Goal: Task Accomplishment & Management: Manage account settings

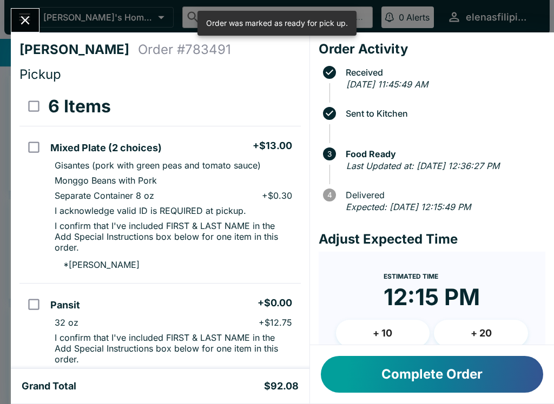
scroll to position [651, 0]
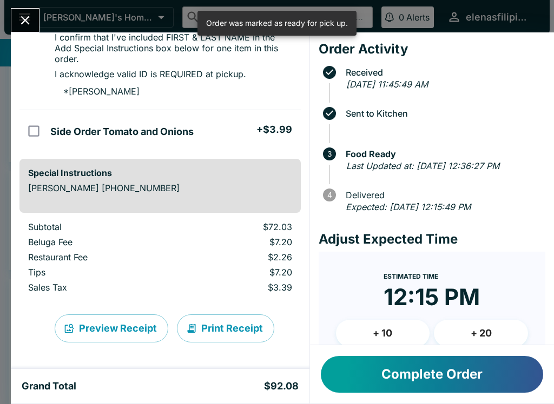
click at [19, 16] on icon "Close" at bounding box center [25, 20] width 15 height 15
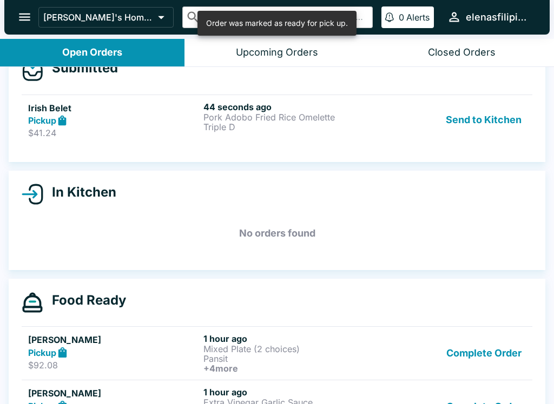
click at [39, 126] on div "Pickup" at bounding box center [113, 121] width 171 height 12
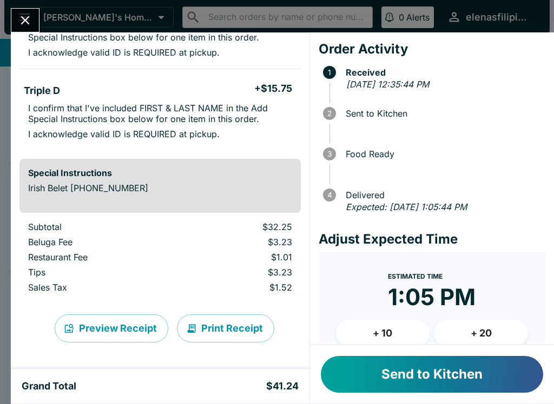
scroll to position [139, 0]
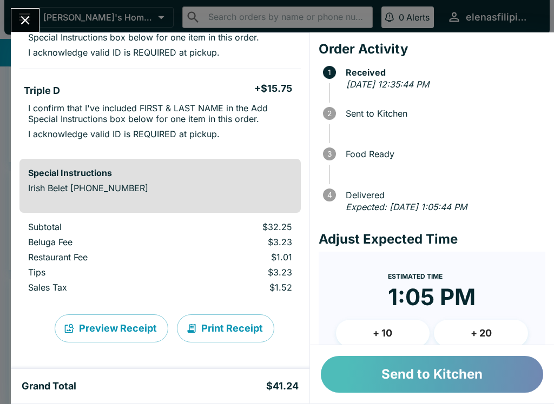
click at [414, 382] on button "Send to Kitchen" at bounding box center [432, 374] width 222 height 37
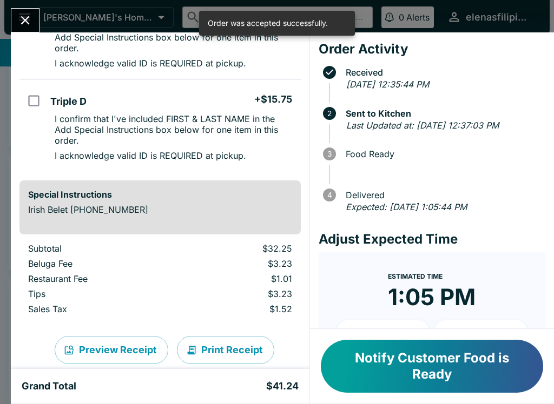
click at [378, 380] on button "Notify Customer Food is Ready" at bounding box center [432, 366] width 222 height 53
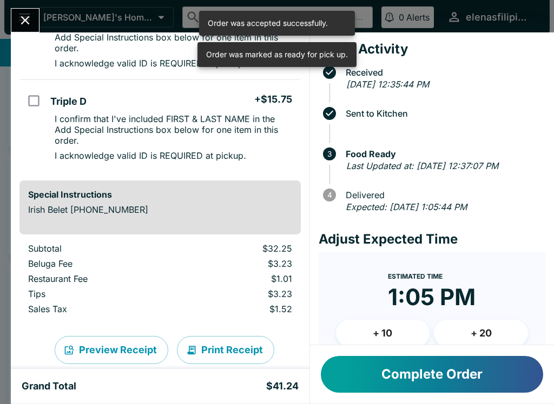
click at [19, 3] on div "Irish Belet Order # 813449 Pickup 2 Items Pork Adobo Fried Rice Omelette + $16.…" at bounding box center [277, 202] width 554 height 404
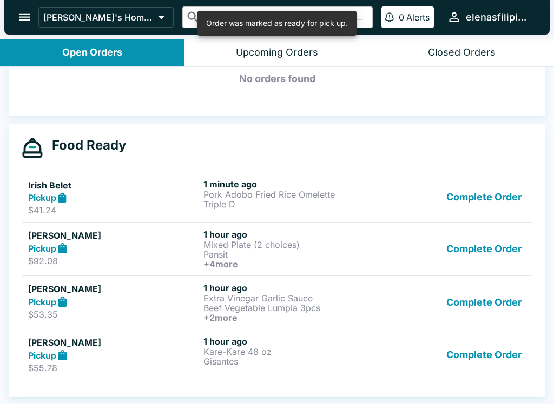
click at [520, 355] on button "Complete Order" at bounding box center [484, 354] width 84 height 37
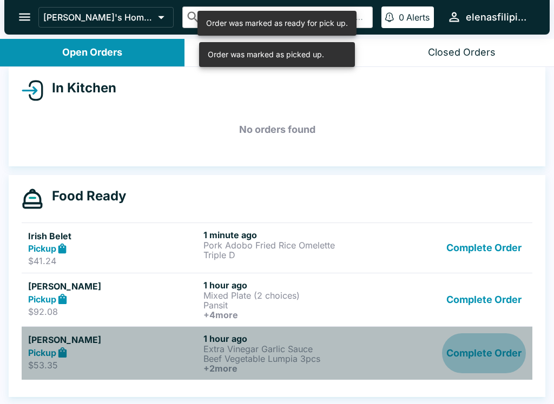
click at [502, 353] on button "Complete Order" at bounding box center [484, 354] width 84 height 40
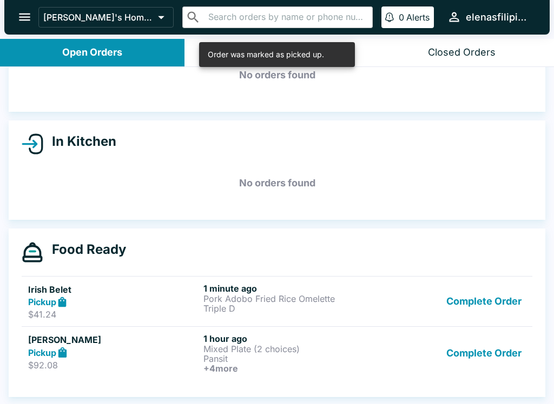
click at [485, 347] on button "Complete Order" at bounding box center [484, 354] width 84 height 40
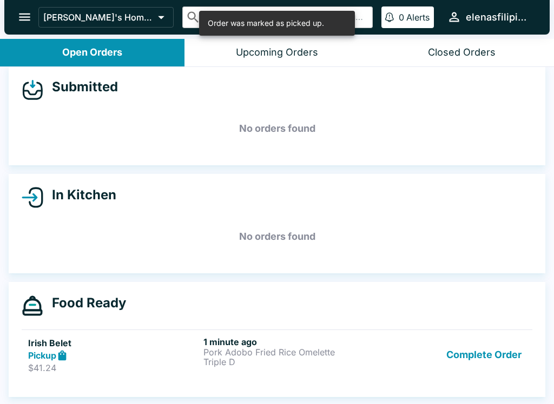
scroll to position [10, 0]
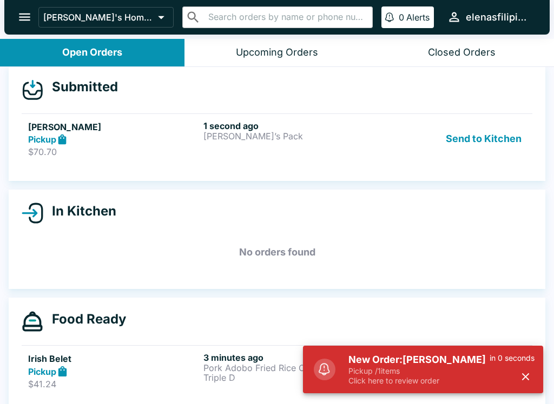
click at [144, 114] on link "[PERSON_NAME] Pickup $70.70 1 second ago [PERSON_NAME]’s Pack Send to Kitchen" at bounding box center [277, 139] width 510 height 51
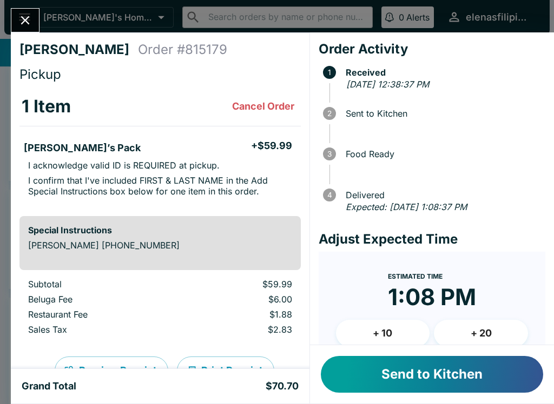
click at [417, 377] on button "Send to Kitchen" at bounding box center [432, 374] width 222 height 37
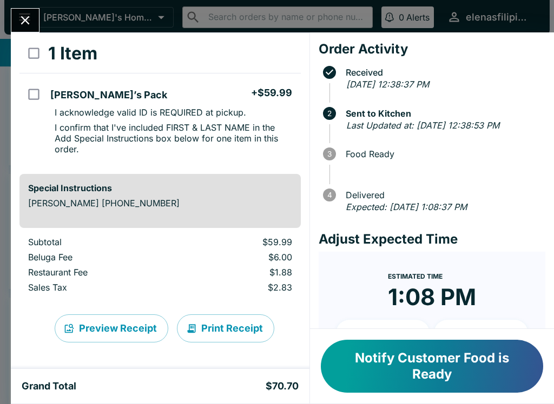
scroll to position [53, 0]
click at [365, 374] on button "Notify Customer Food is Ready" at bounding box center [432, 366] width 222 height 53
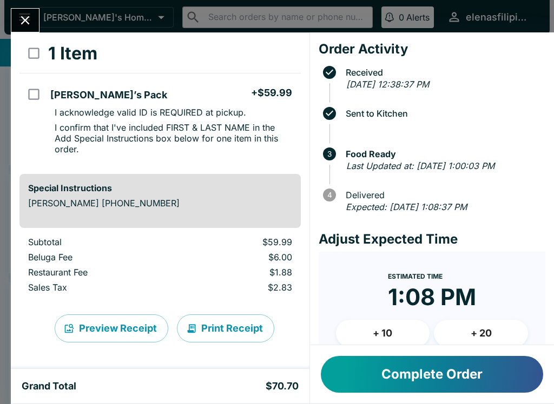
click at [21, 17] on icon "Close" at bounding box center [25, 20] width 15 height 15
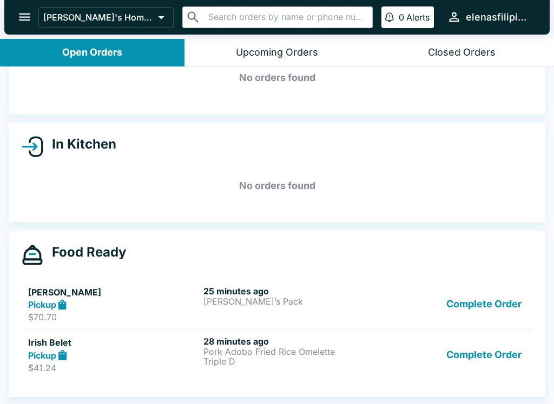
scroll to position [61, 0]
click at [286, 357] on p "Pork Adobo Fried Rice Omelette" at bounding box center [288, 352] width 171 height 10
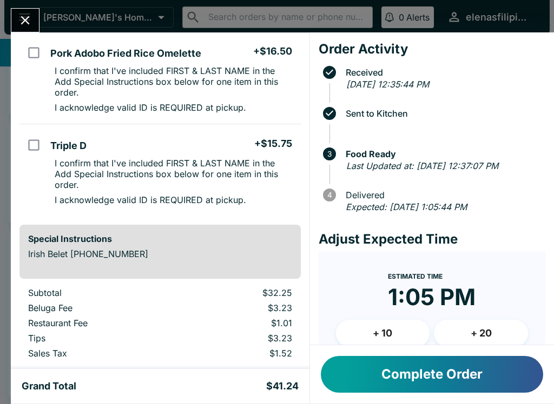
scroll to position [94, 0]
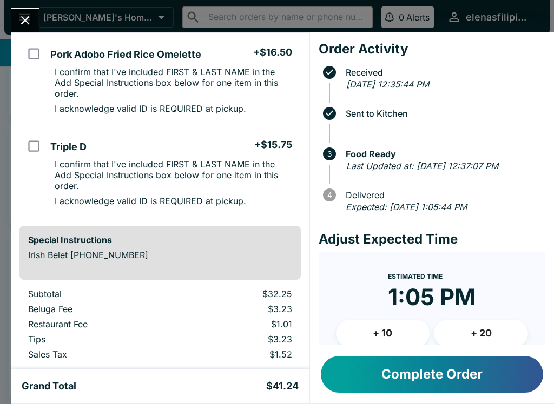
click at [414, 368] on button "Complete Order" at bounding box center [432, 374] width 222 height 37
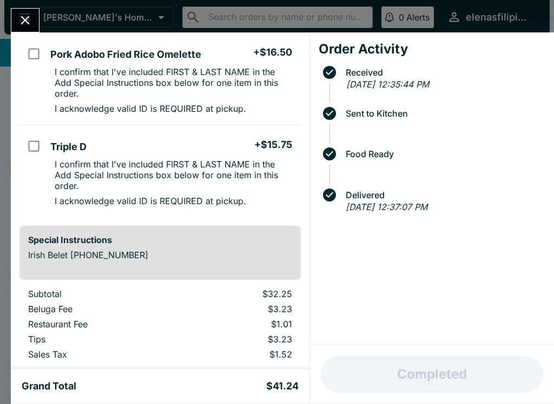
scroll to position [10, 0]
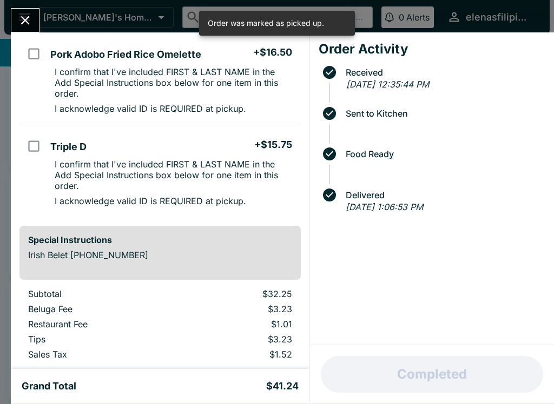
click at [22, 22] on icon "Close" at bounding box center [25, 20] width 15 height 15
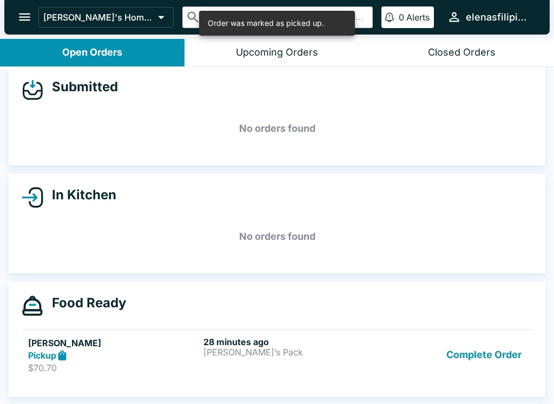
scroll to position [2, 0]
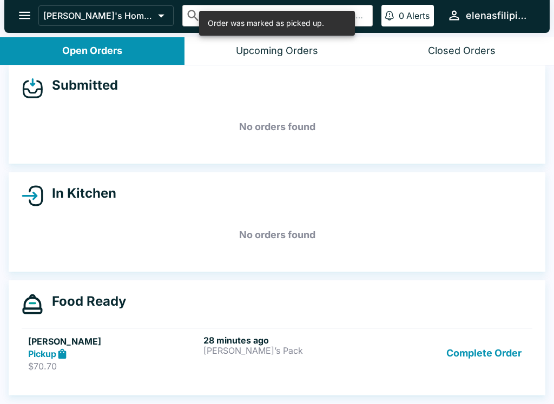
click at [229, 371] on div "28 minutes ago [PERSON_NAME]’s Pack" at bounding box center [288, 353] width 171 height 37
